Goal: Transaction & Acquisition: Obtain resource

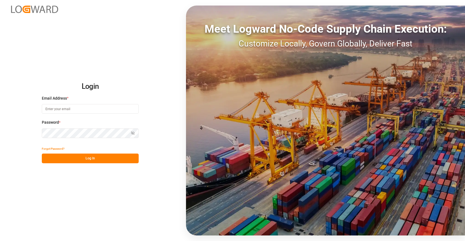
type input "[EMAIL_ADDRESS][DOMAIN_NAME]"
click at [109, 159] on button "Log In" at bounding box center [90, 159] width 97 height 10
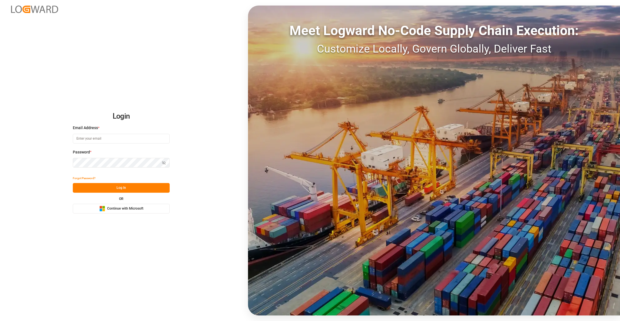
type input "[EMAIL_ADDRESS][DOMAIN_NAME]"
click at [156, 188] on button "Log In" at bounding box center [121, 188] width 97 height 10
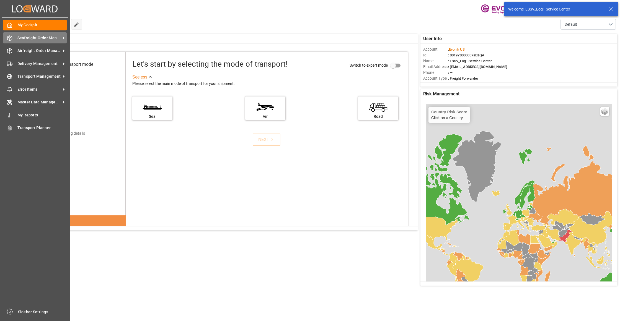
click at [45, 39] on span "Seafreight Order Management" at bounding box center [39, 38] width 44 height 6
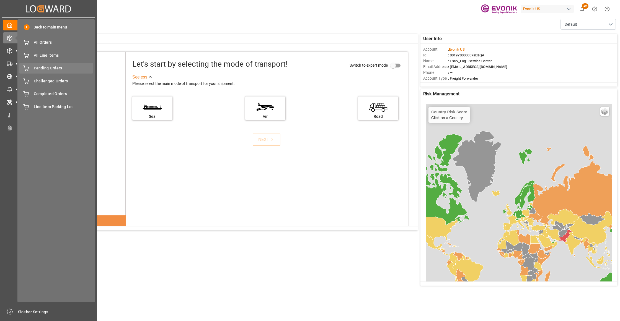
click at [54, 70] on span "Pending Orders" at bounding box center [64, 68] width 60 height 6
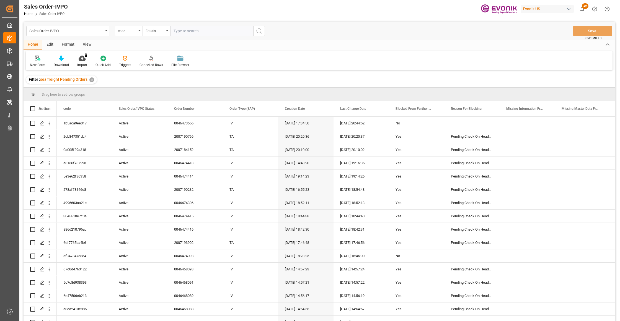
click at [86, 42] on div "View" at bounding box center [87, 44] width 17 height 9
click at [63, 57] on icon at bounding box center [64, 57] width 2 height 2
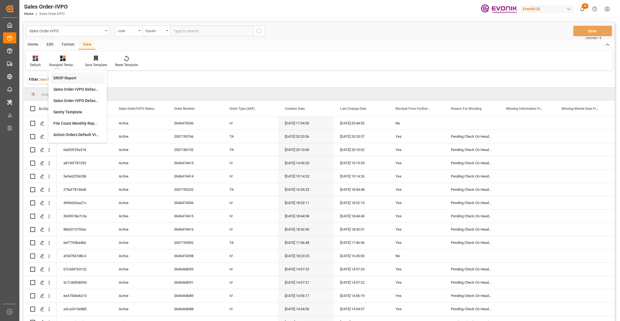
click at [70, 76] on div "DROP Report" at bounding box center [77, 78] width 48 height 6
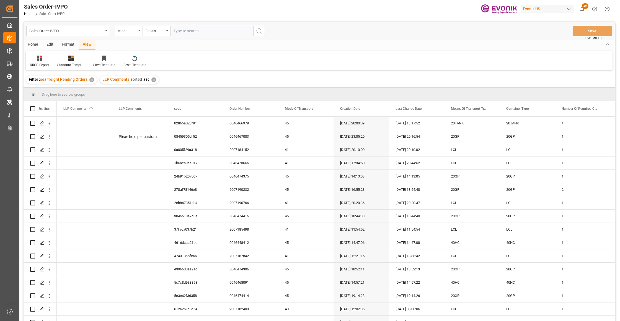
click at [32, 41] on div "Home" at bounding box center [33, 44] width 19 height 9
click at [59, 58] on icon at bounding box center [61, 59] width 5 height 6
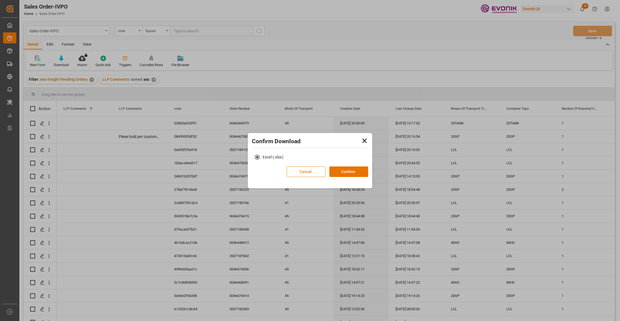
click at [301, 169] on button "Cancel" at bounding box center [306, 172] width 39 height 11
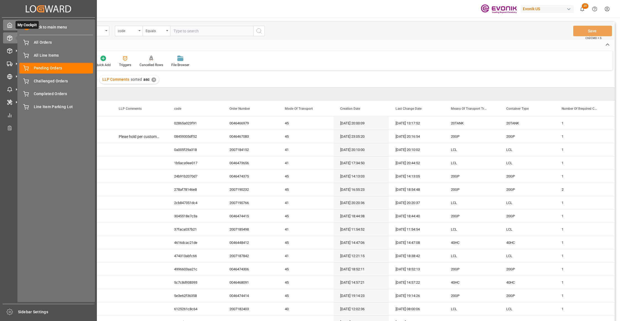
click at [10, 23] on icon at bounding box center [10, 25] width 6 height 6
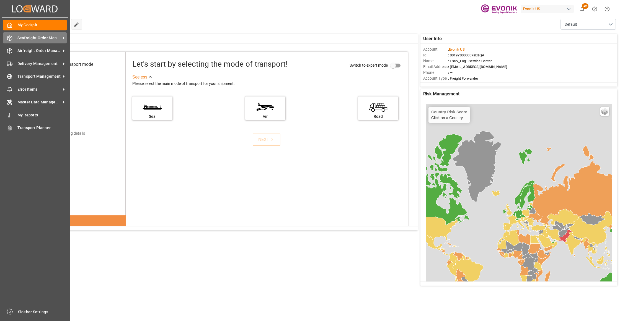
click at [36, 38] on span "Seafreight Order Management" at bounding box center [39, 38] width 44 height 6
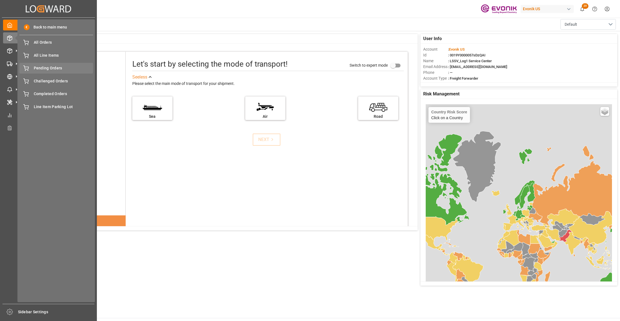
click at [56, 66] on span "Pending Orders" at bounding box center [64, 68] width 60 height 6
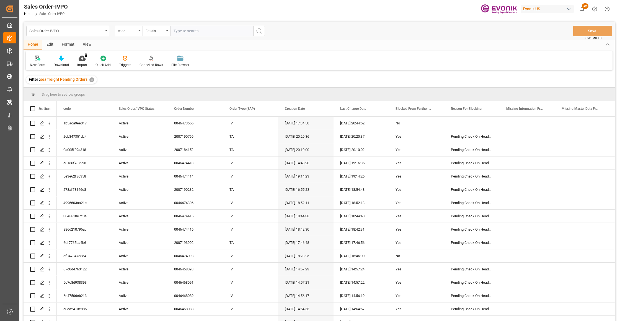
click at [87, 42] on div "View" at bounding box center [87, 44] width 17 height 9
click at [63, 58] on icon at bounding box center [64, 57] width 2 height 2
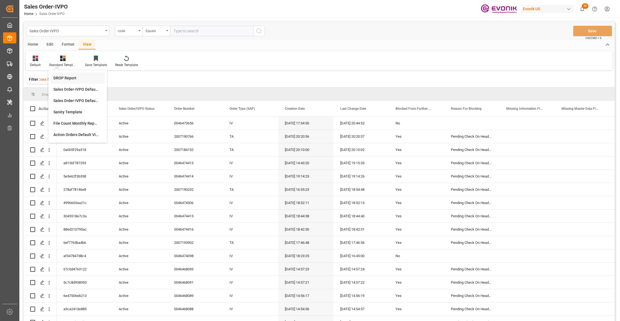
click at [74, 76] on div "DROP Report" at bounding box center [77, 78] width 48 height 6
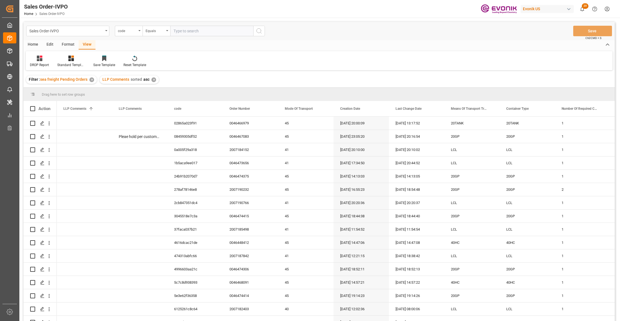
click at [33, 40] on div "Home" at bounding box center [33, 44] width 19 height 9
click at [61, 59] on icon at bounding box center [61, 59] width 5 height 6
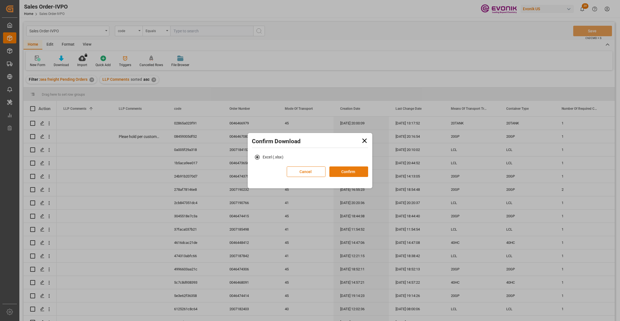
click at [341, 172] on button "Confirm" at bounding box center [349, 172] width 39 height 11
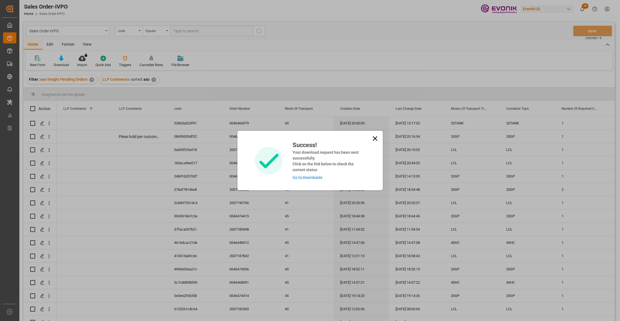
click at [308, 177] on link "Go to Downloads" at bounding box center [308, 178] width 30 height 4
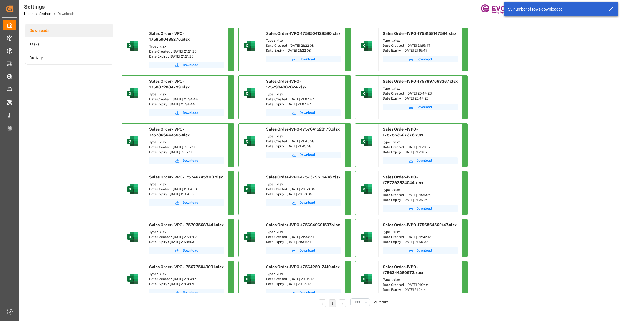
click at [187, 63] on span "Download" at bounding box center [191, 65] width 16 height 5
